Goal: Use online tool/utility: Use online tool/utility

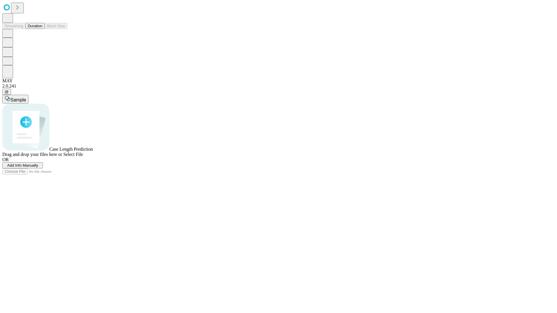
click at [83, 157] on span "Select File" at bounding box center [73, 154] width 20 height 5
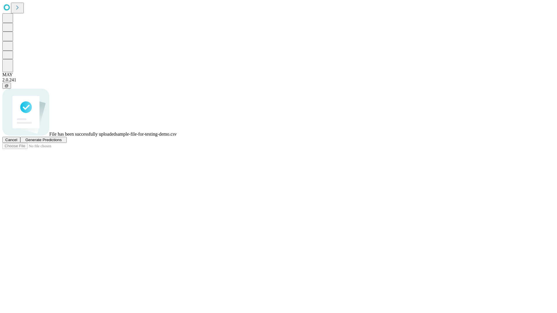
click at [62, 142] on span "Generate Predictions" at bounding box center [43, 140] width 36 height 4
